Goal: Task Accomplishment & Management: Manage account settings

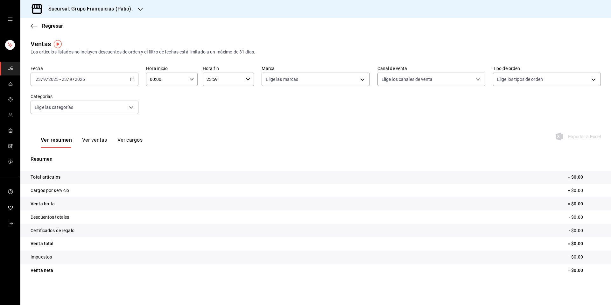
click at [135, 7] on div "Sucursal: Grupo Franquicias (Patio)." at bounding box center [85, 9] width 120 height 18
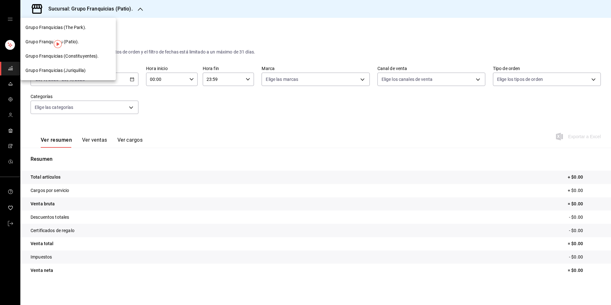
click at [71, 39] on span "Grupo Franquicias (Patio)." at bounding box center [51, 42] width 53 height 7
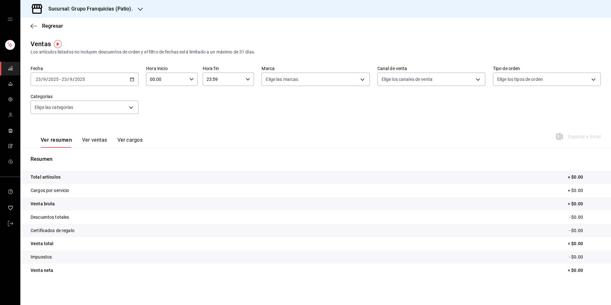
click at [127, 12] on h3 "Sucursal: Grupo Franquicias (Patio)." at bounding box center [87, 9] width 89 height 8
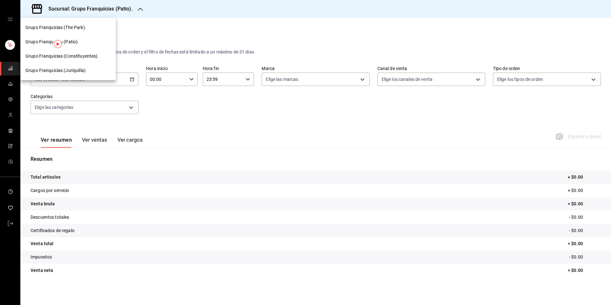
click at [90, 27] on div "Grupo Franquicias (The Park)." at bounding box center [67, 27] width 85 height 7
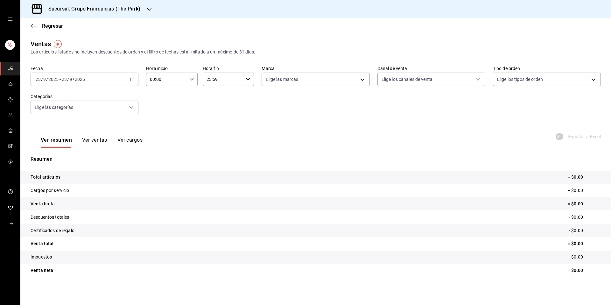
click at [120, 9] on h3 "Sucursal: Grupo Franquicias (The Park)." at bounding box center [92, 9] width 98 height 8
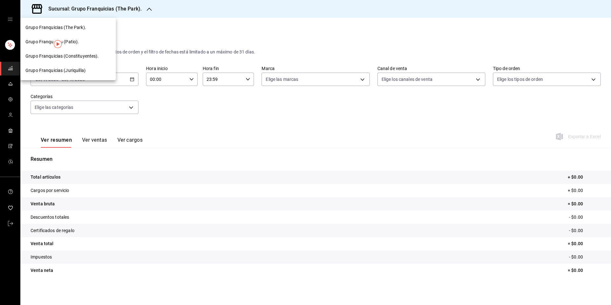
click at [73, 60] on div "Grupo Franquicias (Constituyentes)." at bounding box center [67, 56] width 95 height 14
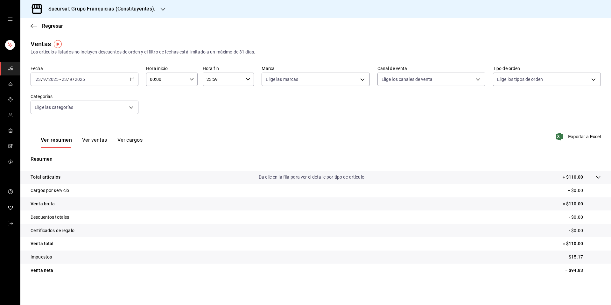
click at [140, 9] on h3 "Sucursal: Grupo Franquicias (Constituyentes)." at bounding box center [99, 9] width 112 height 8
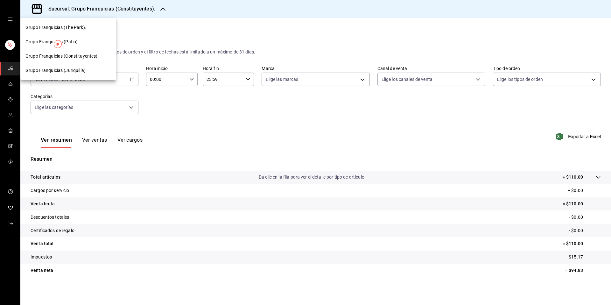
click at [79, 75] on div "Grupo Franquicias (Juriquilla)" at bounding box center [67, 70] width 95 height 14
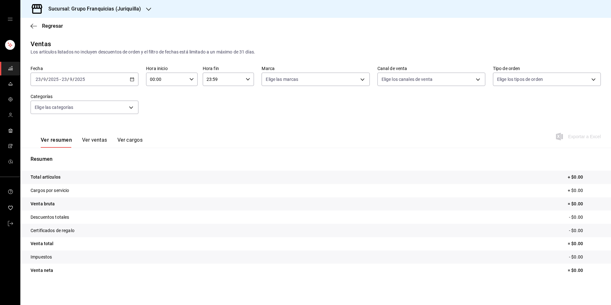
click at [125, 14] on div "Sucursal: Grupo Franquicias (Juriquilla)" at bounding box center [89, 9] width 128 height 18
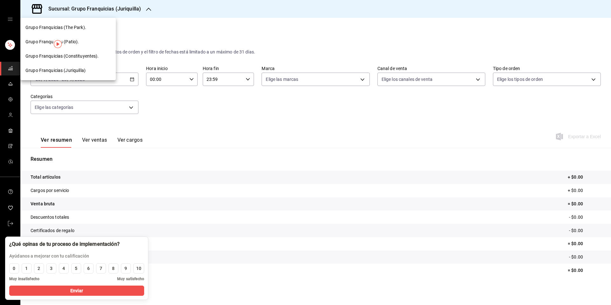
click at [87, 52] on div "Grupo Franquicias (Constituyentes)." at bounding box center [67, 56] width 95 height 14
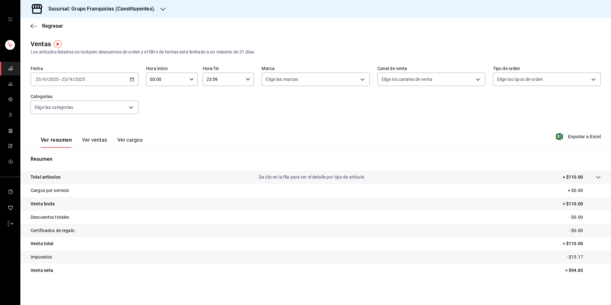
click at [160, 9] on icon "button" at bounding box center [162, 9] width 5 height 5
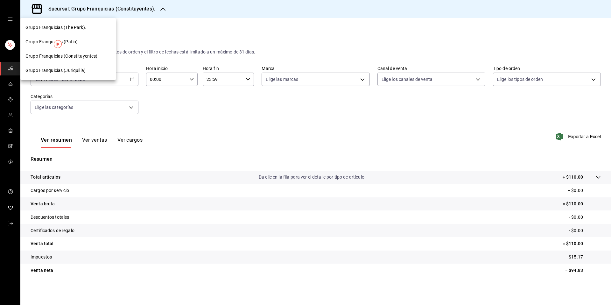
click at [87, 27] on div "Grupo Franquicias (The Park)." at bounding box center [67, 27] width 85 height 7
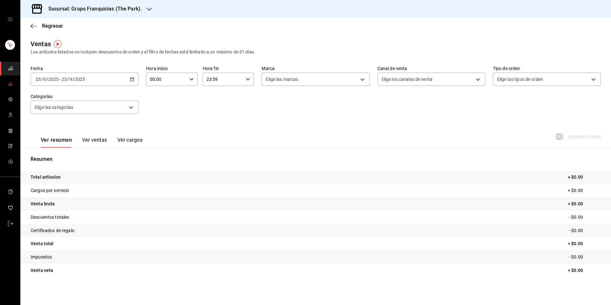
click at [13, 85] on link "mailbox folders" at bounding box center [10, 84] width 20 height 14
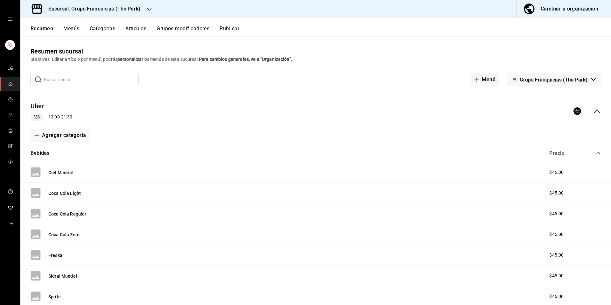
click at [241, 29] on div "Resumen Menús Categorías Artículos Grupos modificadores Publicar" at bounding box center [321, 30] width 581 height 11
click at [231, 29] on button "Publicar" at bounding box center [230, 30] width 20 height 11
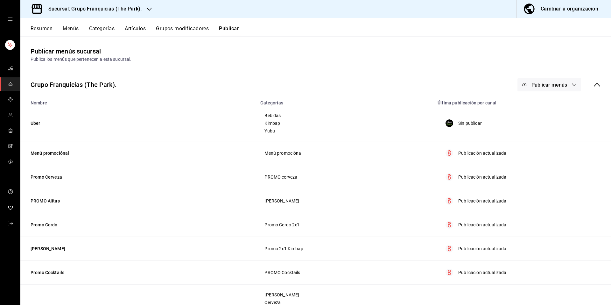
click at [538, 86] on span "Publicar menús" at bounding box center [550, 85] width 36 height 6
click at [540, 102] on span "Uber Eats" at bounding box center [554, 105] width 31 height 7
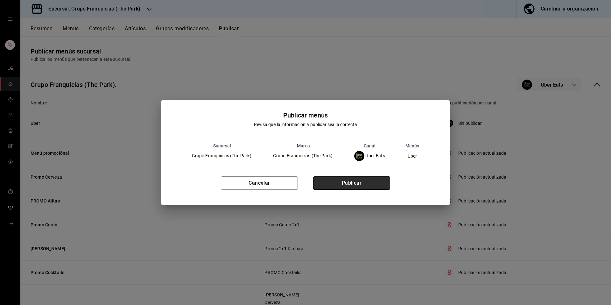
click at [369, 179] on button "Publicar" at bounding box center [351, 182] width 77 height 13
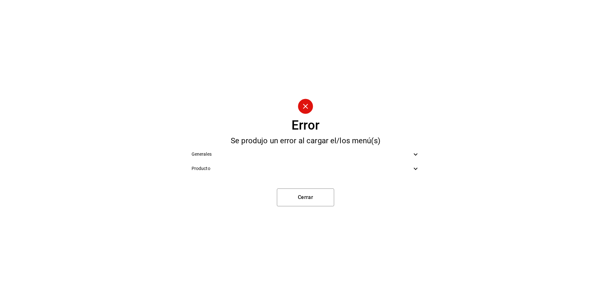
click at [392, 172] on div "Producto" at bounding box center [306, 168] width 238 height 14
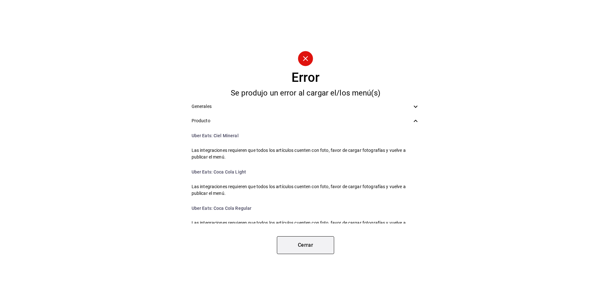
click at [317, 250] on button "Cerrar" at bounding box center [305, 245] width 57 height 18
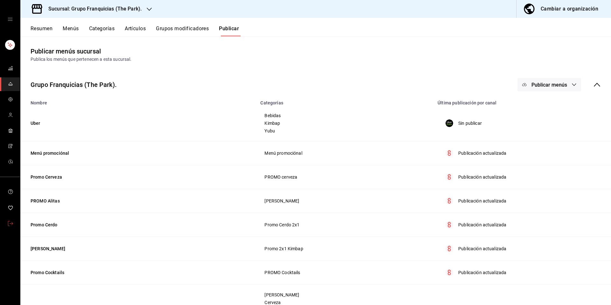
click at [5, 226] on link "mailbox folders" at bounding box center [10, 224] width 20 height 14
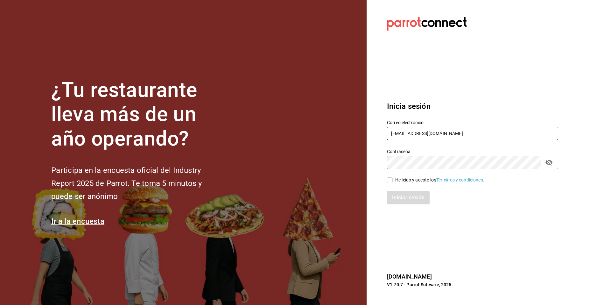
drag, startPoint x: 464, startPoint y: 135, endPoint x: 378, endPoint y: 132, distance: 86.9
click at [378, 132] on section "Datos incorrectos. Verifica que tu Correo o Contraseña estén bien escritos. Ini…" at bounding box center [470, 152] width 207 height 305
click at [407, 138] on input "delica" at bounding box center [472, 133] width 171 height 13
drag, startPoint x: 407, startPoint y: 138, endPoint x: 376, endPoint y: 134, distance: 31.4
click at [376, 134] on section "Datos incorrectos. Verifica que tu Correo o Contraseña estén bien escritos. Ini…" at bounding box center [470, 152] width 207 height 305
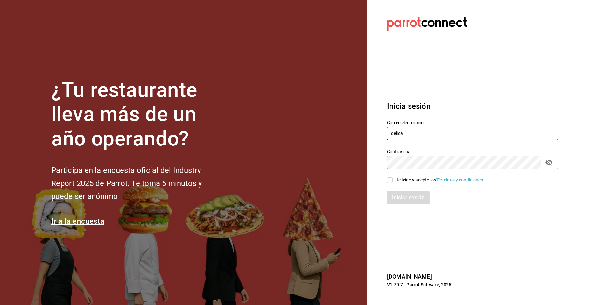
paste input "mantelyservilleta@delvalle.com"
type input "mantelyservilleta@delvalle.com"
click at [413, 177] on div "He leído y acepto los Términos y condiciones." at bounding box center [439, 180] width 89 height 7
click at [393, 177] on input "He leído y acepto los Términos y condiciones." at bounding box center [390, 180] width 6 height 6
checkbox input "true"
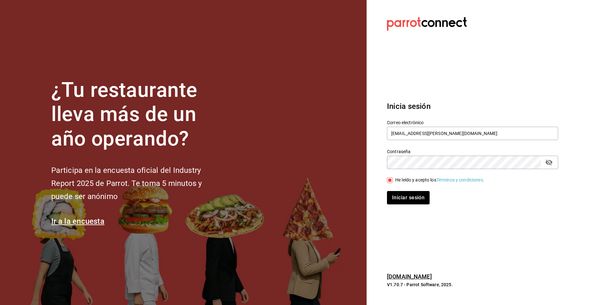
click at [409, 205] on div "Inicia sesión Correo electrónico mantelyservilleta@delvalle.com Contraseña Cont…" at bounding box center [472, 152] width 171 height 119
click at [412, 201] on button "Iniciar sesión" at bounding box center [408, 197] width 43 height 13
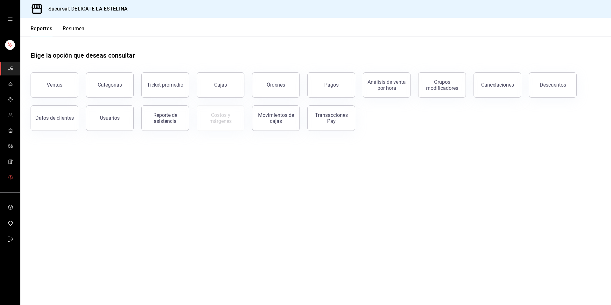
click at [11, 180] on icon "mailbox folders" at bounding box center [10, 177] width 5 height 5
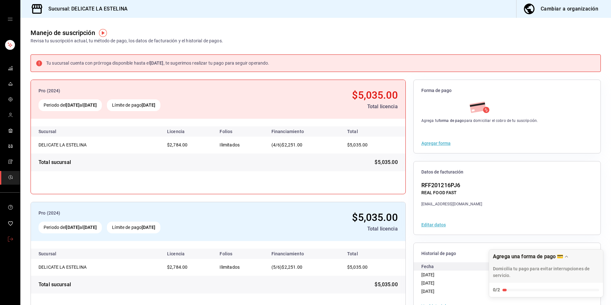
click at [11, 239] on icon "mailbox folders" at bounding box center [10, 239] width 5 height 5
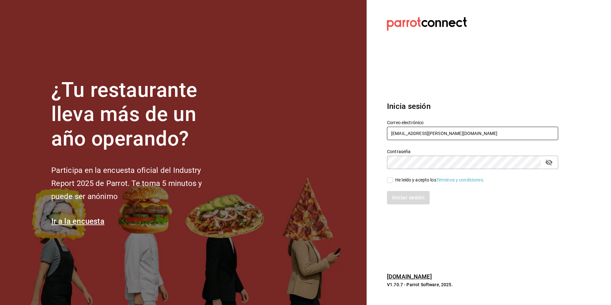
drag, startPoint x: 457, startPoint y: 134, endPoint x: 388, endPoint y: 129, distance: 68.9
click at [390, 129] on input "mantelyservilleta@delvalle.com" at bounding box center [472, 133] width 171 height 13
type input "botanero54@mty.con"
click at [401, 180] on div "He leído y acepto los Términos y condiciones." at bounding box center [439, 180] width 89 height 7
click at [393, 180] on input "He leído y acepto los Términos y condiciones." at bounding box center [390, 180] width 6 height 6
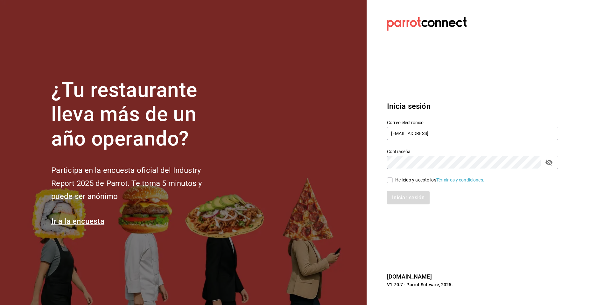
checkbox input "true"
click at [401, 195] on button "Iniciar sesión" at bounding box center [408, 197] width 43 height 13
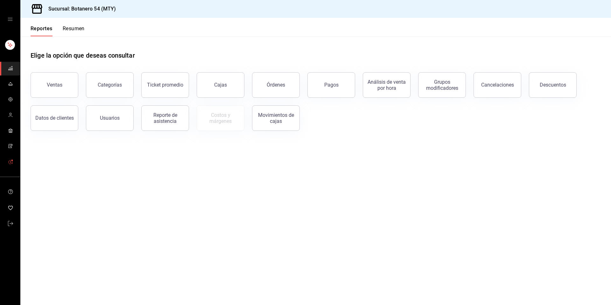
click at [13, 163] on link "mailbox folders" at bounding box center [10, 162] width 20 height 14
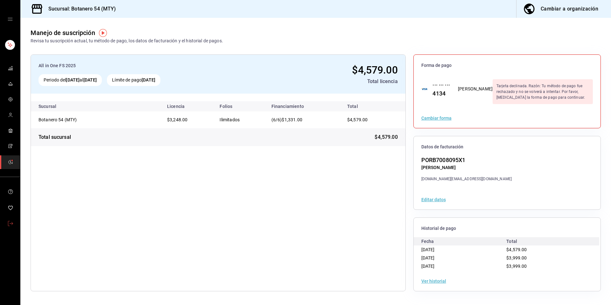
click at [13, 224] on link "mailbox folders" at bounding box center [10, 224] width 20 height 14
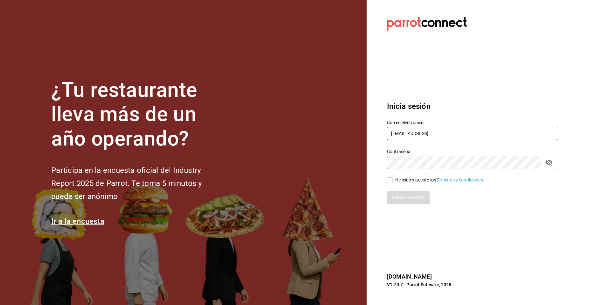
drag, startPoint x: 450, startPoint y: 138, endPoint x: 392, endPoint y: 128, distance: 59.1
click at [392, 128] on input "[EMAIL_ADDRESS]" at bounding box center [472, 133] width 171 height 13
paste input "[EMAIL_ADDRESS][DOMAIN_NAME]"
type input "[EMAIL_ADDRESS][DOMAIN_NAME]"
click at [404, 178] on div "He leído y acepto los Términos y condiciones." at bounding box center [439, 180] width 89 height 7
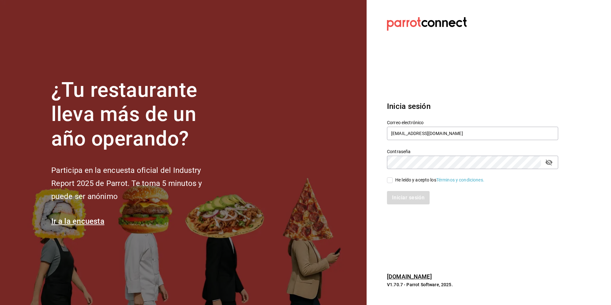
click at [393, 178] on input "He leído y acepto los Términos y condiciones." at bounding box center [390, 180] width 6 height 6
checkbox input "true"
click at [403, 208] on div "Inicia sesión Correo electrónico [EMAIL_ADDRESS][DOMAIN_NAME] Contraseña Contra…" at bounding box center [472, 152] width 171 height 119
click at [403, 198] on button "Iniciar sesión" at bounding box center [408, 197] width 43 height 13
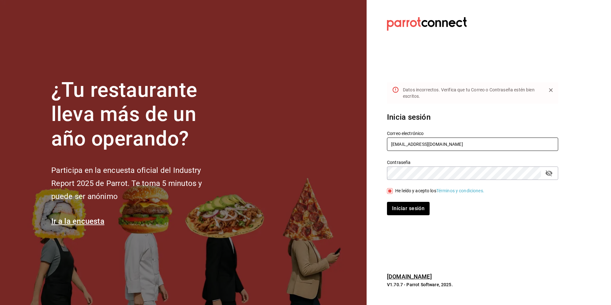
drag, startPoint x: 463, startPoint y: 145, endPoint x: 362, endPoint y: 136, distance: 102.0
click at [362, 136] on div "¿Tu restaurante lleva más de un año operando? Participa en la encuesta oficial …" at bounding box center [305, 152] width 611 height 305
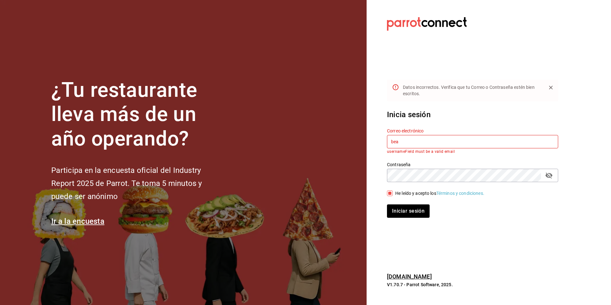
type input "[EMAIL_ADDRESS][DOMAIN_NAME]"
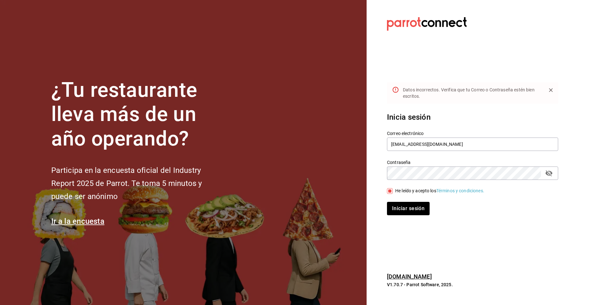
click at [401, 189] on div "He leído y acepto los Términos y condiciones." at bounding box center [439, 190] width 89 height 7
click at [393, 189] on input "He leído y acepto los Términos y condiciones." at bounding box center [390, 191] width 6 height 6
click at [401, 191] on div "He leído y acepto los Términos y condiciones." at bounding box center [439, 190] width 89 height 7
click at [393, 191] on input "He leído y acepto los Términos y condiciones." at bounding box center [390, 191] width 6 height 6
checkbox input "true"
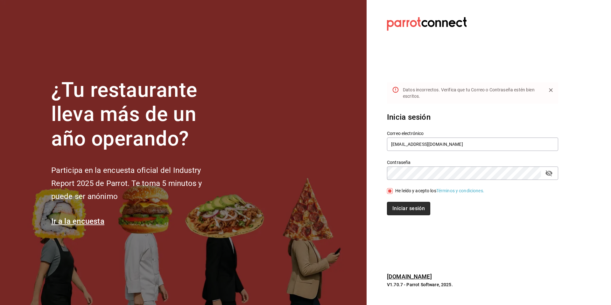
click at [401, 210] on button "Iniciar sesión" at bounding box center [408, 208] width 43 height 13
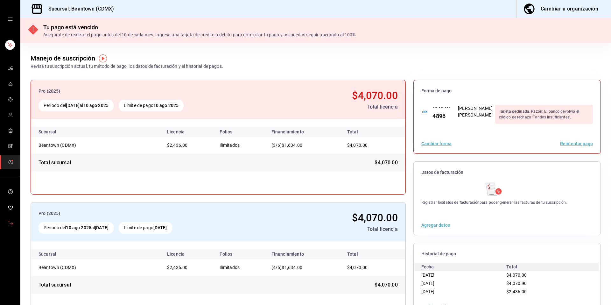
click at [8, 221] on icon "mailbox folders" at bounding box center [10, 223] width 5 height 5
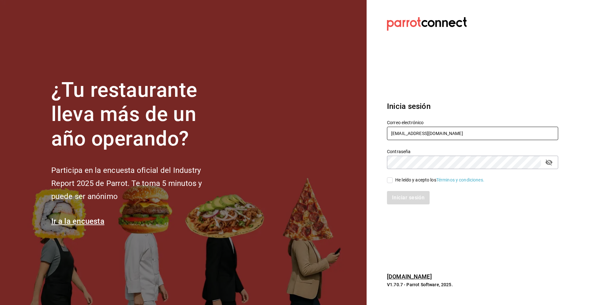
drag, startPoint x: 445, startPoint y: 137, endPoint x: 366, endPoint y: 131, distance: 78.5
click at [367, 131] on section "Datos incorrectos. Verifica que tu Correo o Contraseña estén bien escritos. Ini…" at bounding box center [470, 152] width 207 height 305
type input "t"
paste input "[EMAIL_ADDRESS][DOMAIN_NAME]"
type input "[EMAIL_ADDRESS][DOMAIN_NAME]"
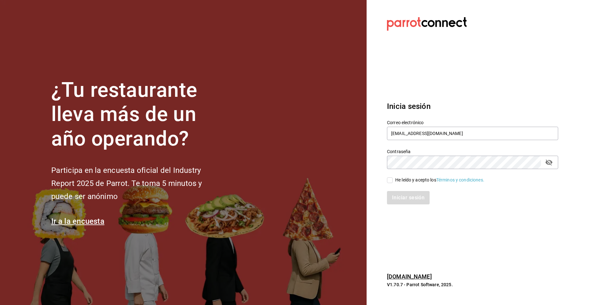
click at [401, 177] on div "He leído y acepto los Términos y condiciones." at bounding box center [439, 180] width 89 height 7
click at [393, 177] on input "He leído y acepto los Términos y condiciones." at bounding box center [390, 180] width 6 height 6
checkbox input "true"
click at [397, 194] on button "Iniciar sesión" at bounding box center [408, 197] width 43 height 13
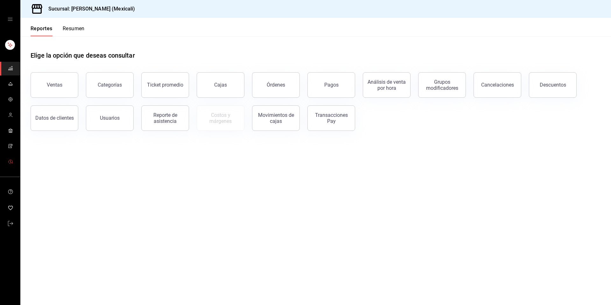
click at [12, 164] on icon "mailbox folders" at bounding box center [10, 161] width 5 height 5
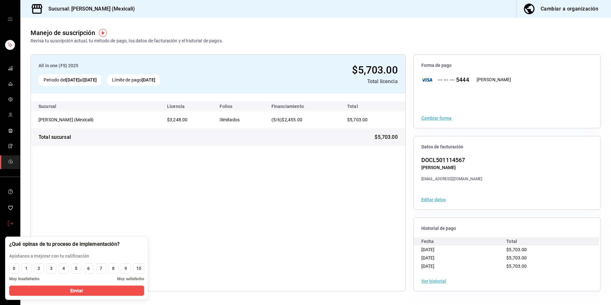
click at [8, 224] on icon "mailbox folders" at bounding box center [10, 223] width 5 height 5
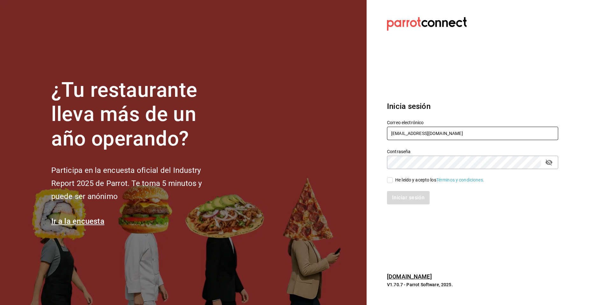
drag, startPoint x: 459, startPoint y: 135, endPoint x: 373, endPoint y: 124, distance: 87.3
click at [373, 124] on section "Datos incorrectos. Verifica que tu Correo o Contraseña estén bien escritos. Ini…" at bounding box center [470, 152] width 207 height 305
paste input "donjocho@veracruz"
type input "[EMAIL_ADDRESS][DOMAIN_NAME]"
click at [406, 177] on div "He leído y acepto los Términos y condiciones." at bounding box center [439, 180] width 89 height 7
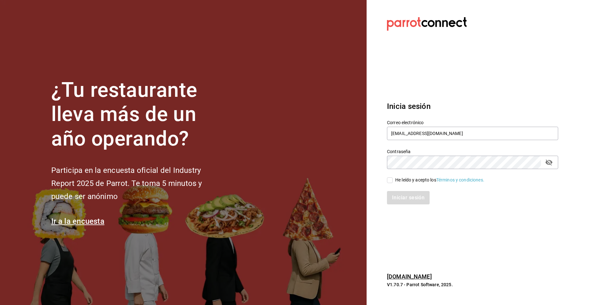
click at [393, 177] on input "He leído y acepto los Términos y condiciones." at bounding box center [390, 180] width 6 height 6
checkbox input "true"
click at [405, 197] on button "Iniciar sesión" at bounding box center [408, 197] width 43 height 13
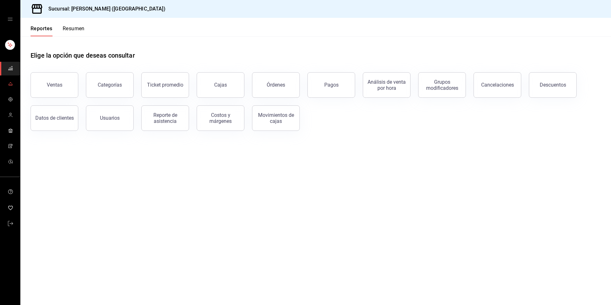
click at [5, 86] on link "mailbox folders" at bounding box center [10, 84] width 20 height 14
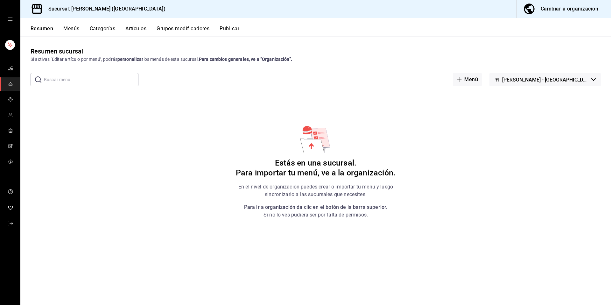
click at [572, 11] on div "Cambiar a organización" at bounding box center [570, 8] width 58 height 9
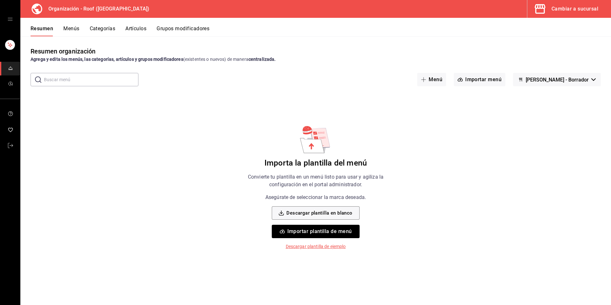
click at [583, 9] on div "Cambiar a sucursal" at bounding box center [575, 8] width 47 height 9
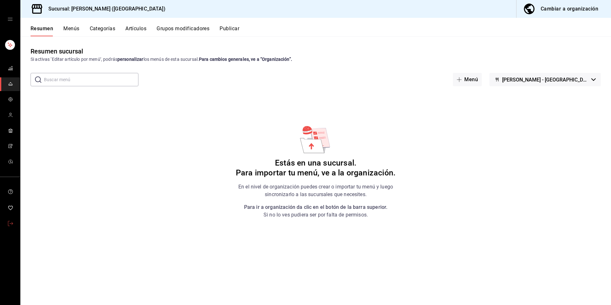
click at [12, 227] on span "mailbox folders" at bounding box center [10, 224] width 5 height 9
